Goal: Information Seeking & Learning: Understand process/instructions

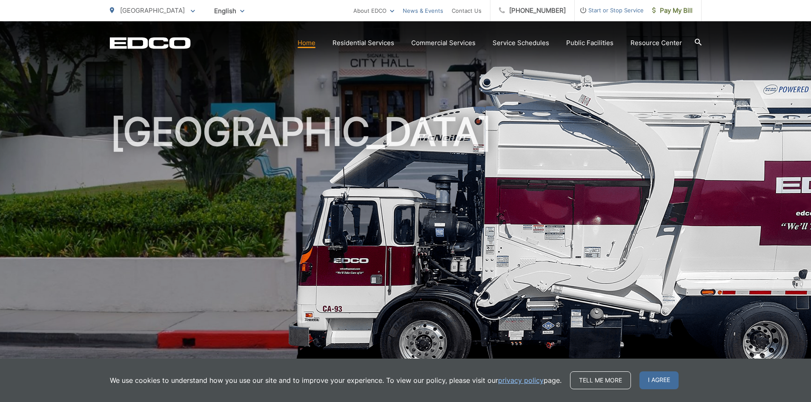
click at [440, 12] on link "News & Events" at bounding box center [423, 11] width 40 height 10
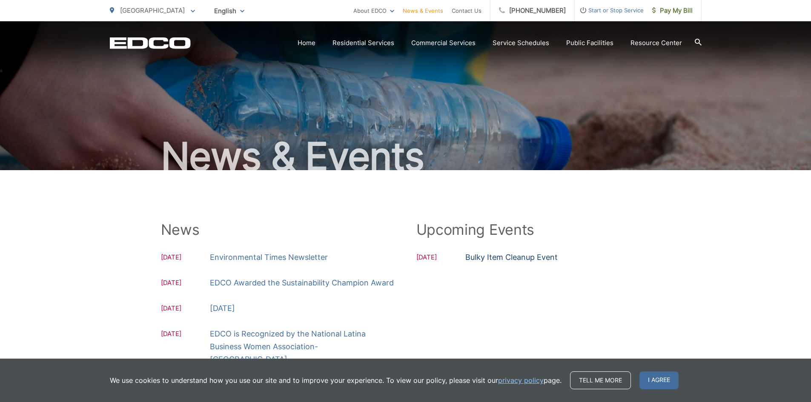
click at [484, 253] on link "Bulky Item Cleanup Event" at bounding box center [511, 257] width 92 height 13
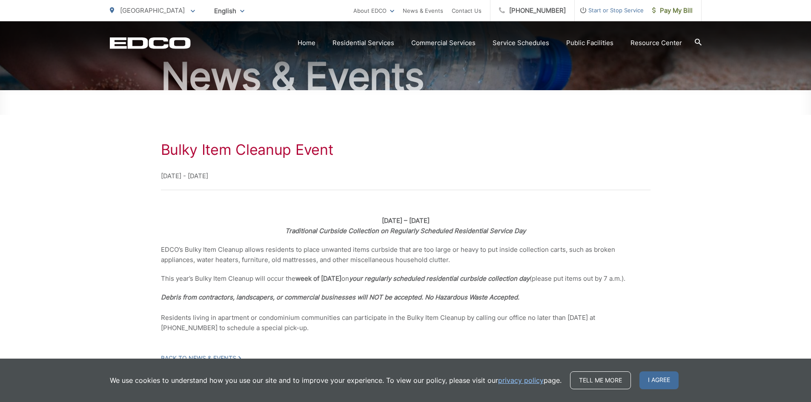
scroll to position [144, 0]
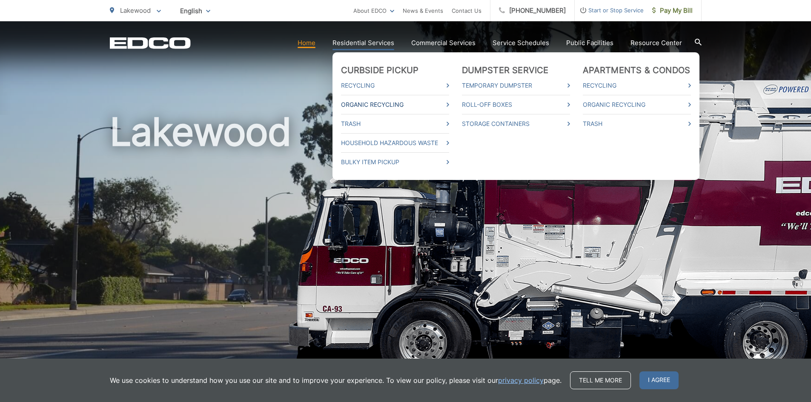
click at [389, 104] on link "Organic Recycling" at bounding box center [395, 105] width 108 height 10
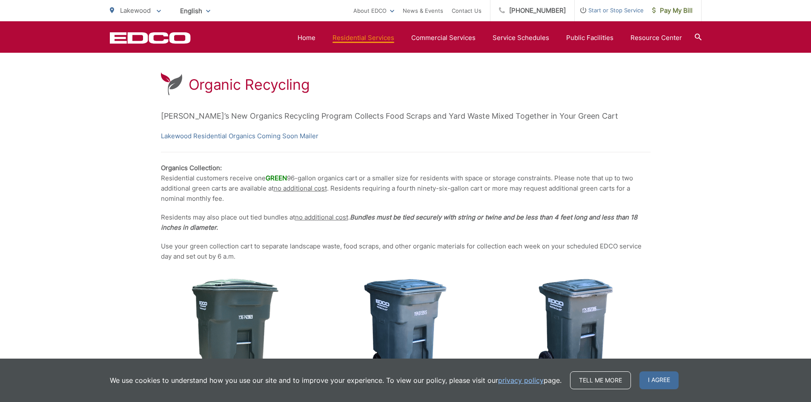
scroll to position [128, 0]
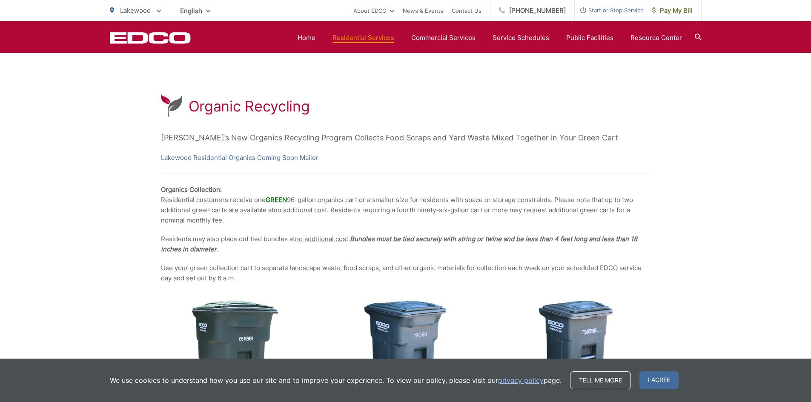
drag, startPoint x: 330, startPoint y: 252, endPoint x: 272, endPoint y: 250, distance: 58.3
click at [329, 252] on p "Residents may also place out tied bundles at no additional cost . Bundles must …" at bounding box center [405, 244] width 489 height 20
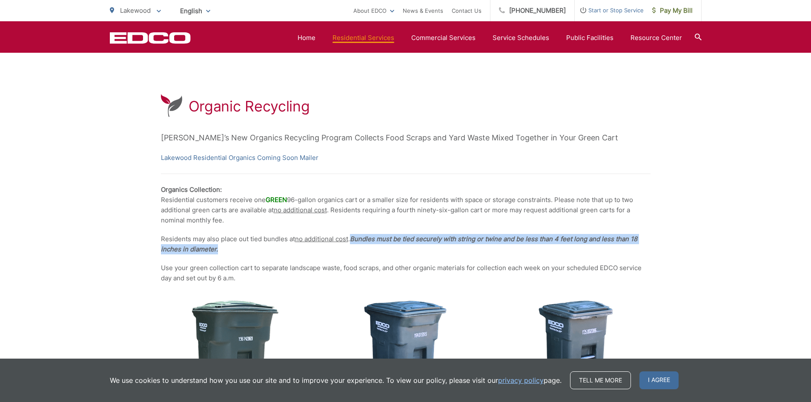
drag, startPoint x: 210, startPoint y: 249, endPoint x: 354, endPoint y: 237, distance: 144.7
click at [354, 237] on p "Residents may also place out tied bundles at no additional cost . Bundles must …" at bounding box center [405, 244] width 489 height 20
copy em "Bundles must be tied securely with string or twine and be less than 4 feet long…"
